Goal: Navigation & Orientation: Go to known website

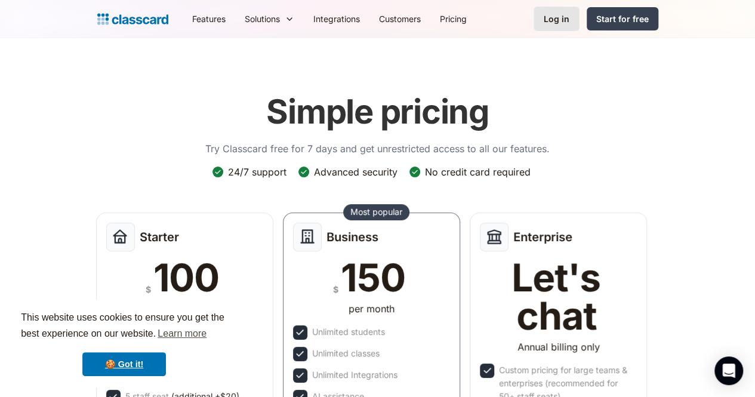
click at [580, 24] on link "Log in" at bounding box center [557, 19] width 46 height 24
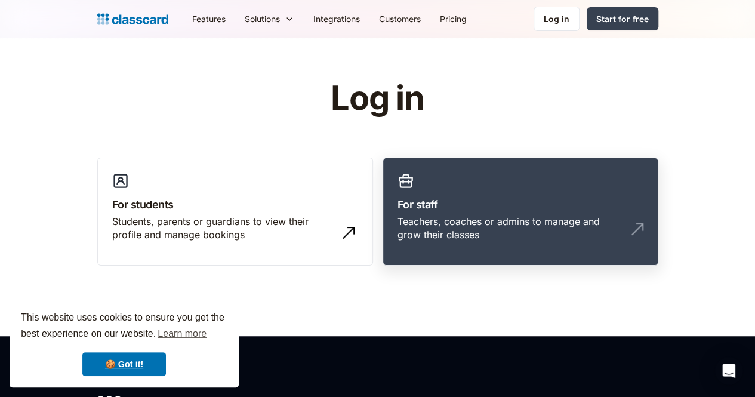
click at [401, 231] on div "Teachers, coaches or admins to manage and grow their classes" at bounding box center [521, 233] width 246 height 36
